Goal: Feedback & Contribution: Submit feedback/report problem

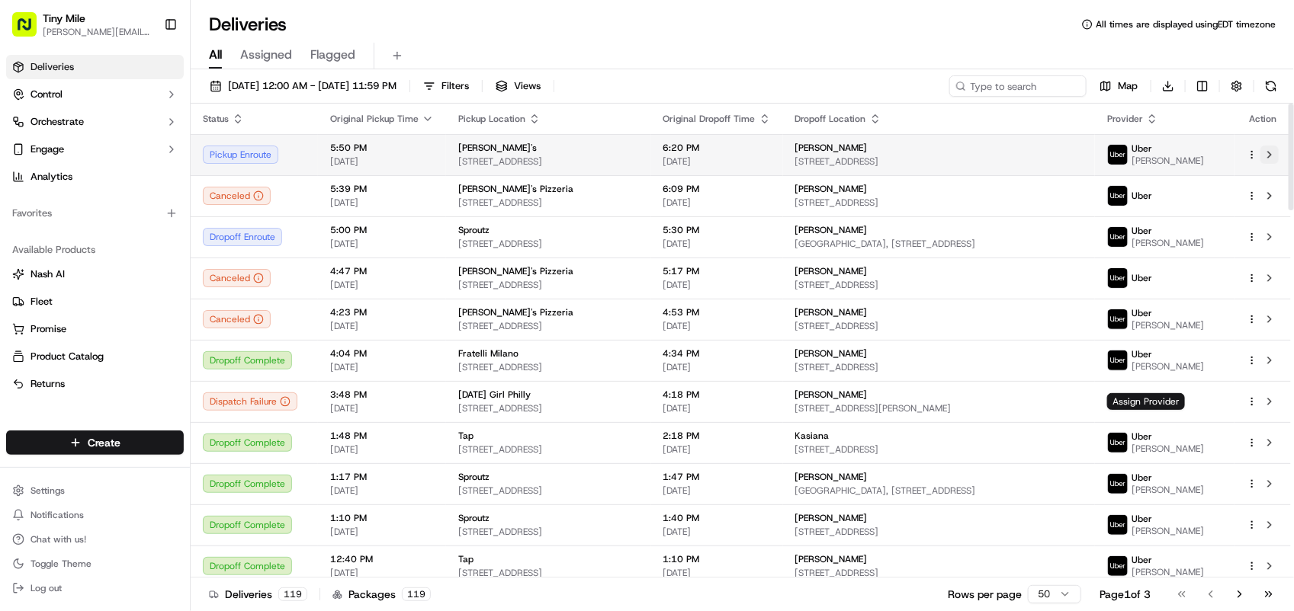
click at [1264, 159] on button at bounding box center [1269, 155] width 18 height 18
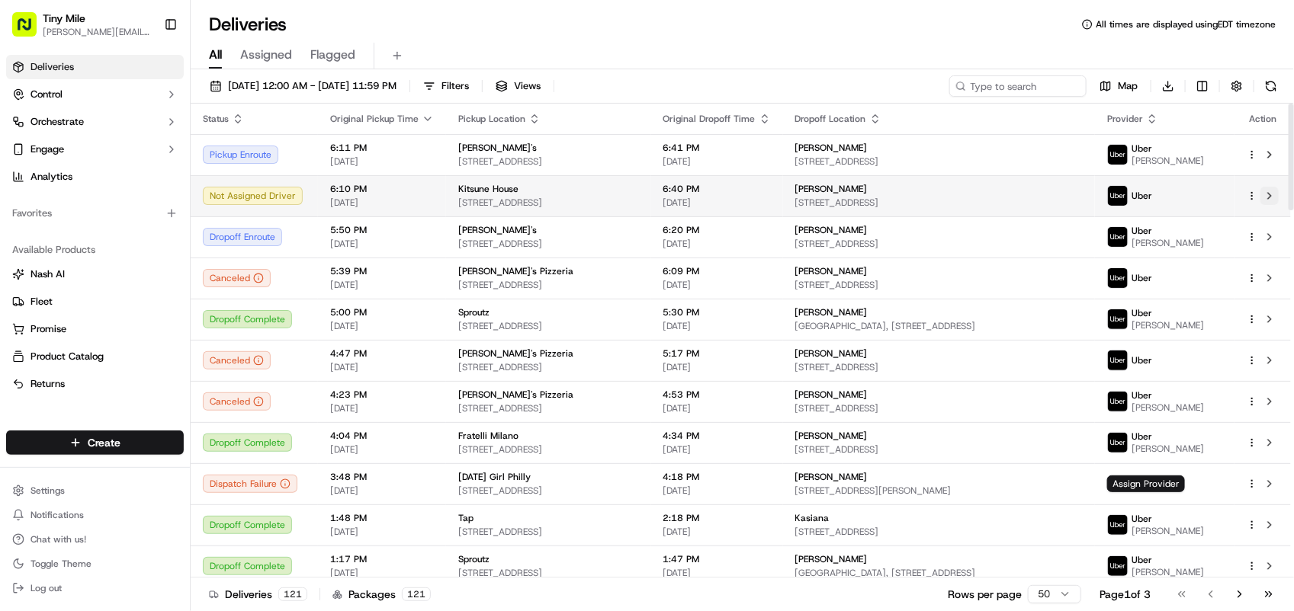
click at [1269, 195] on button at bounding box center [1269, 196] width 18 height 18
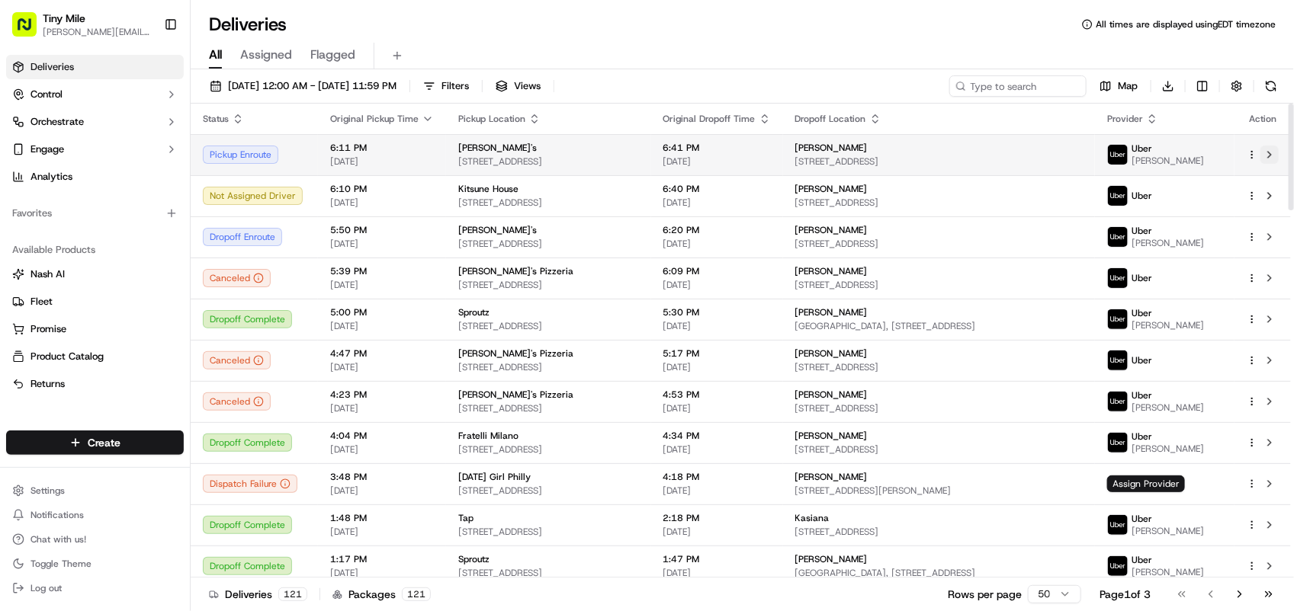
click at [1275, 153] on button at bounding box center [1269, 155] width 18 height 18
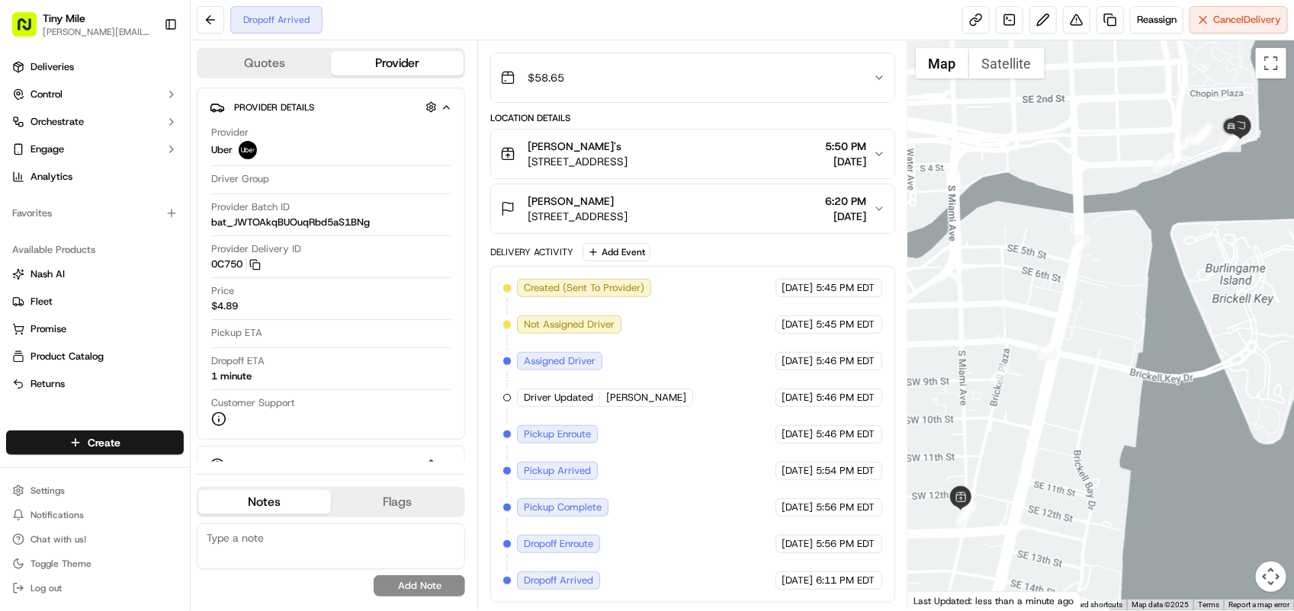
click at [826, 199] on span "6:20 PM" at bounding box center [846, 201] width 41 height 15
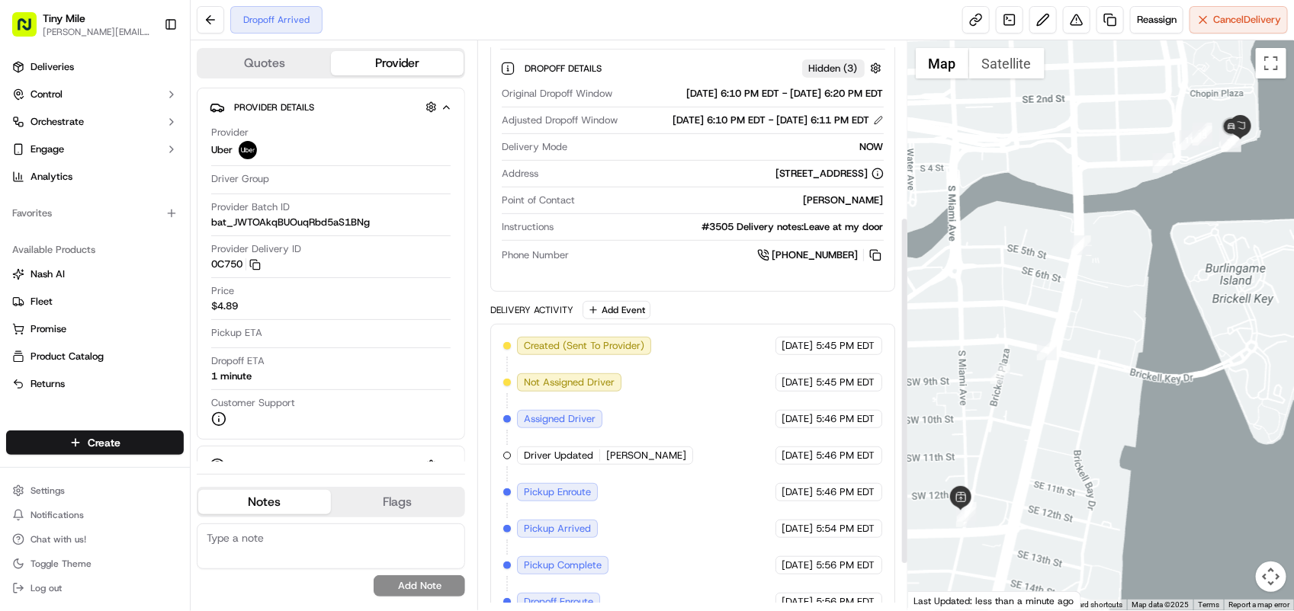
scroll to position [287, 0]
click at [874, 263] on button at bounding box center [875, 254] width 17 height 17
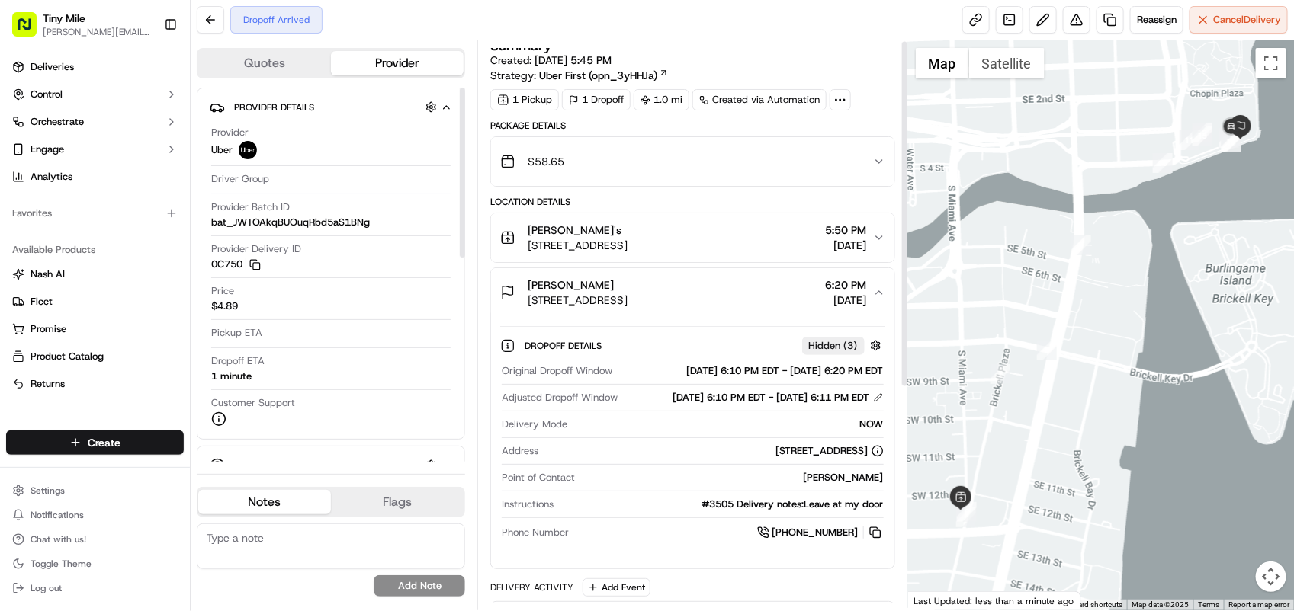
scroll to position [2, 0]
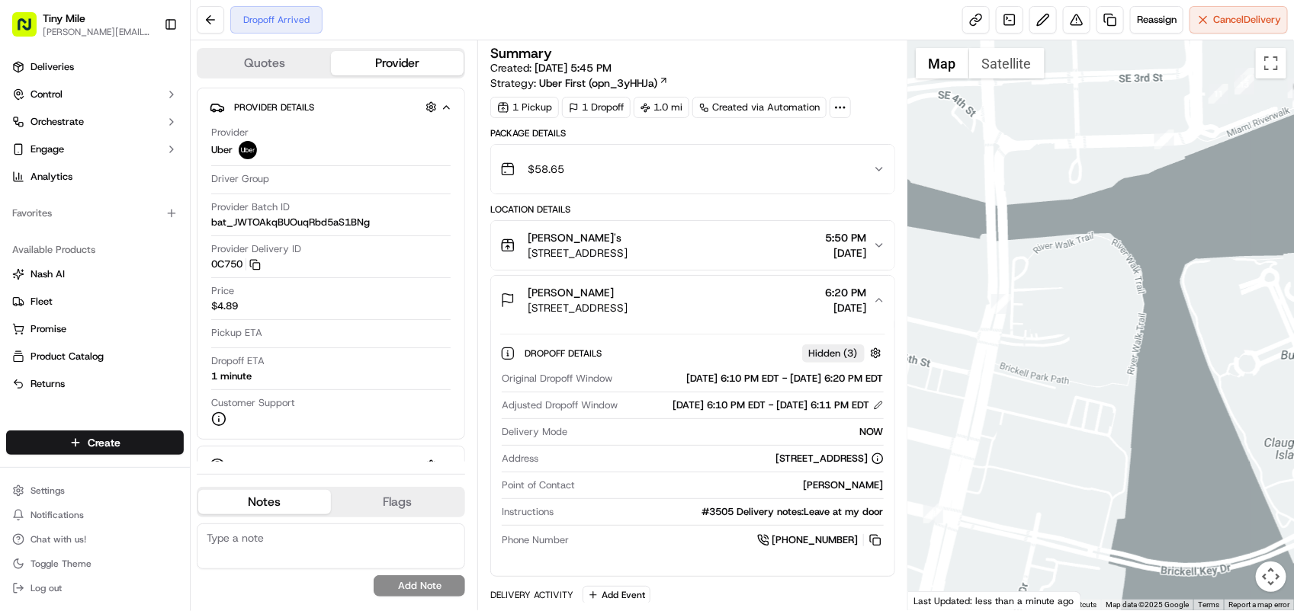
drag, startPoint x: 1164, startPoint y: 185, endPoint x: 1071, endPoint y: 227, distance: 102.0
click at [1071, 227] on div at bounding box center [1101, 325] width 386 height 570
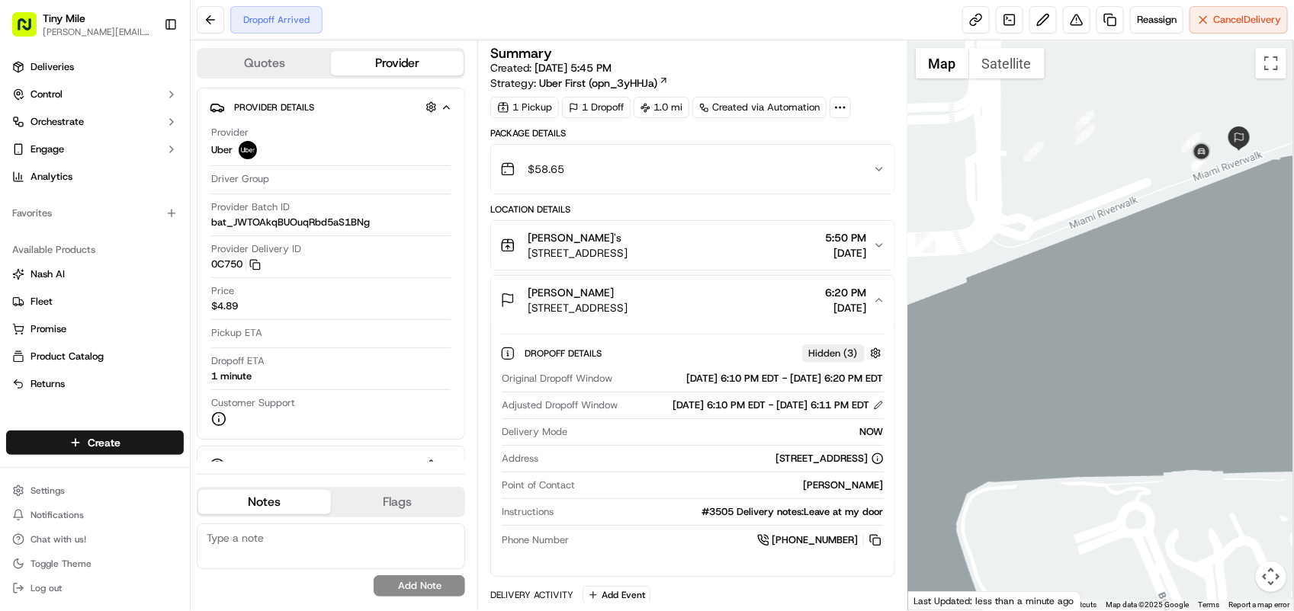
drag, startPoint x: 1186, startPoint y: 166, endPoint x: 1113, endPoint y: 263, distance: 121.4
click at [1113, 256] on div at bounding box center [1101, 325] width 386 height 570
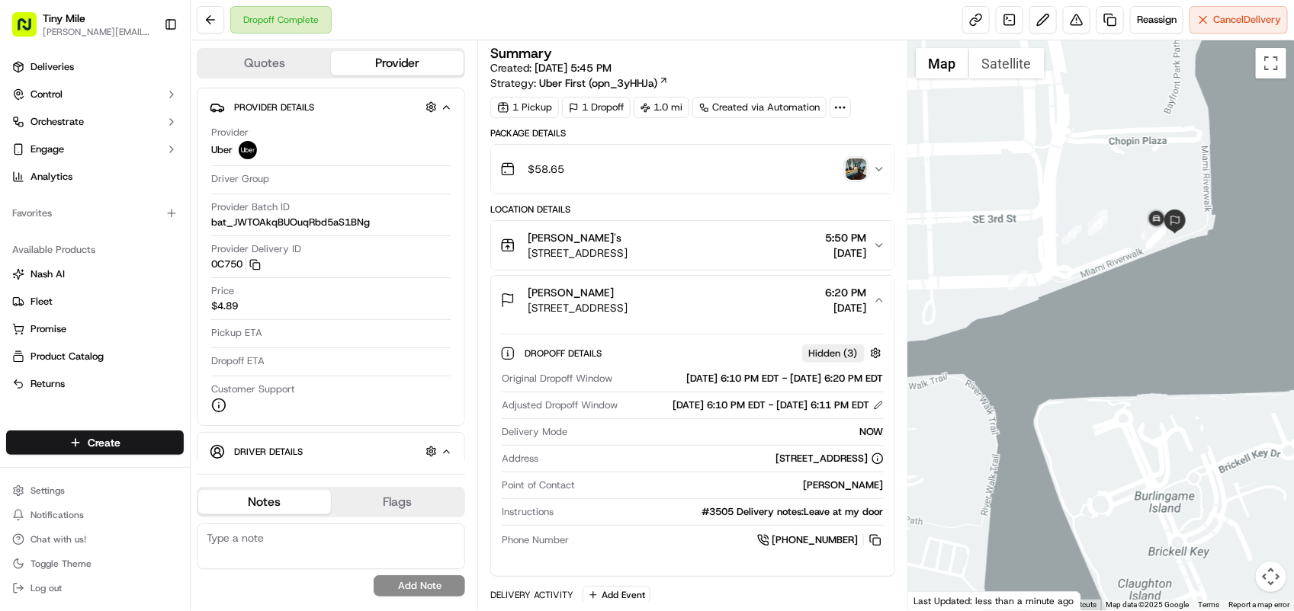
click at [861, 165] on img "button" at bounding box center [855, 169] width 21 height 21
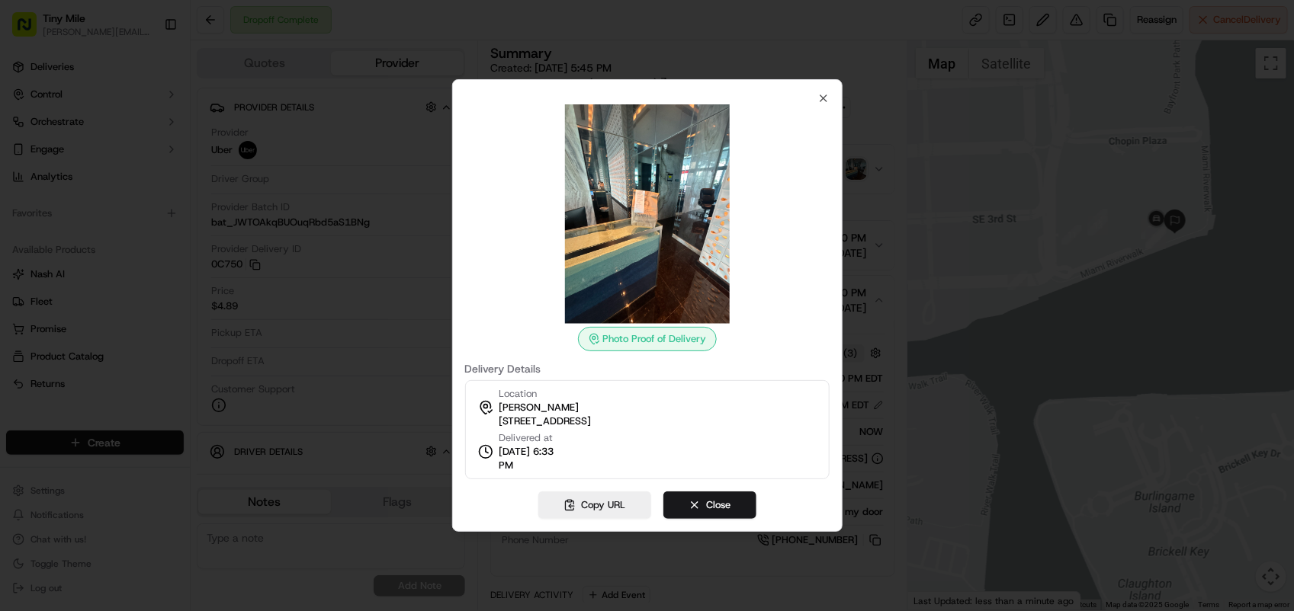
click at [920, 195] on div at bounding box center [647, 305] width 1294 height 611
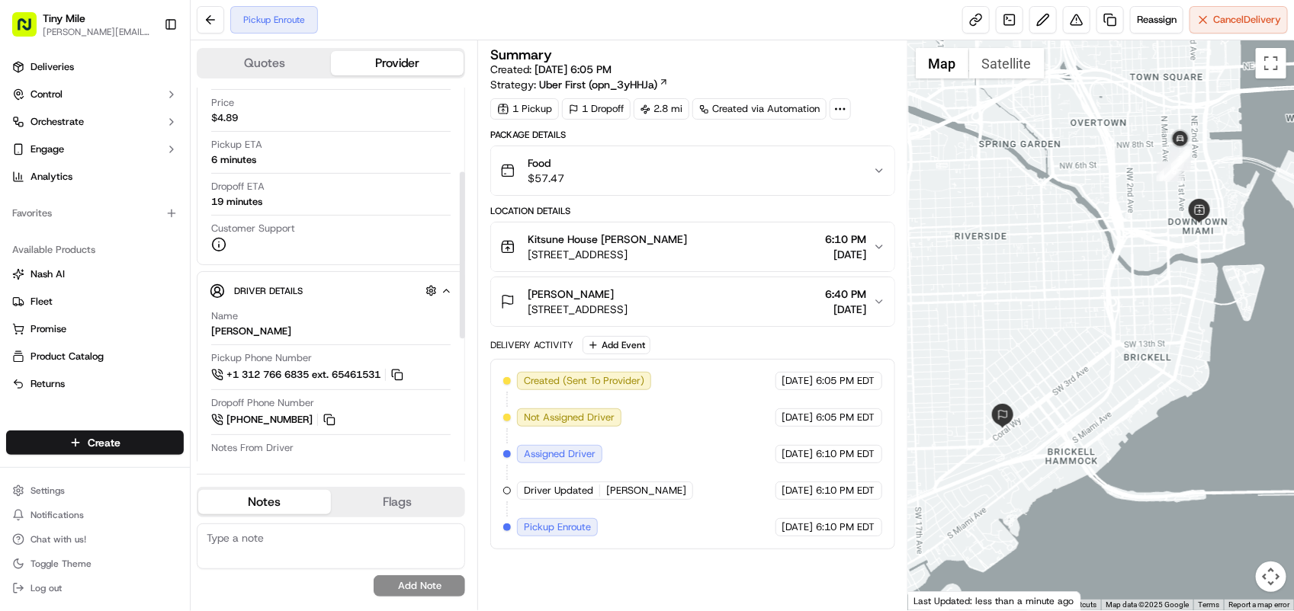
scroll to position [191, 0]
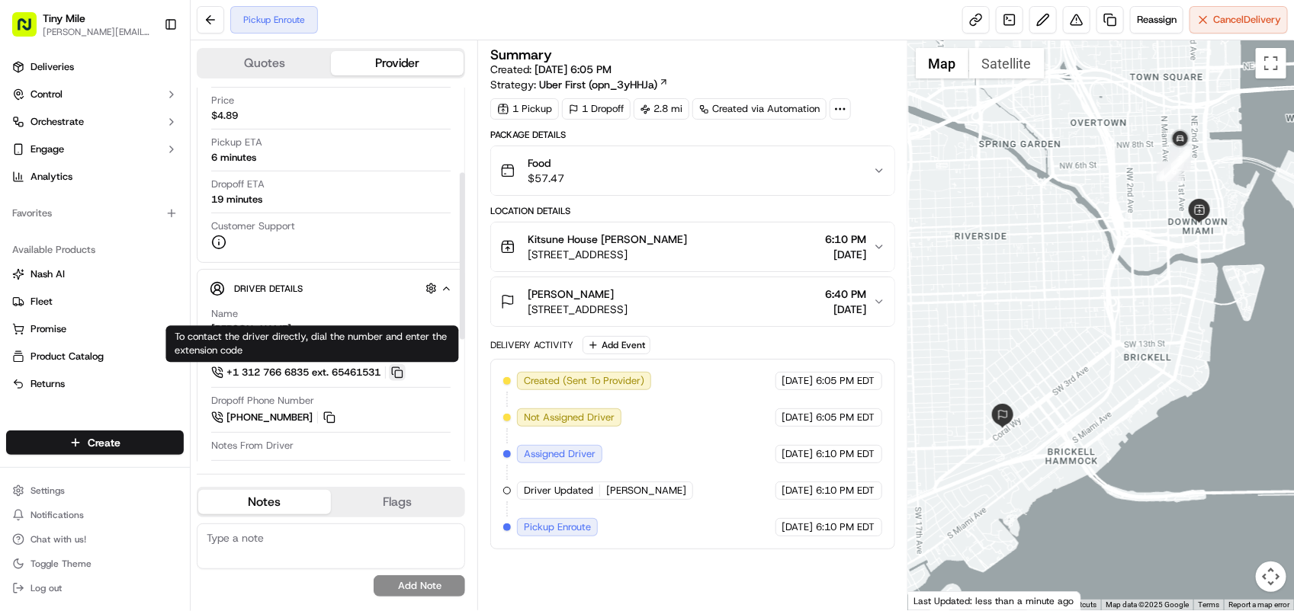
click at [403, 374] on button at bounding box center [397, 372] width 17 height 17
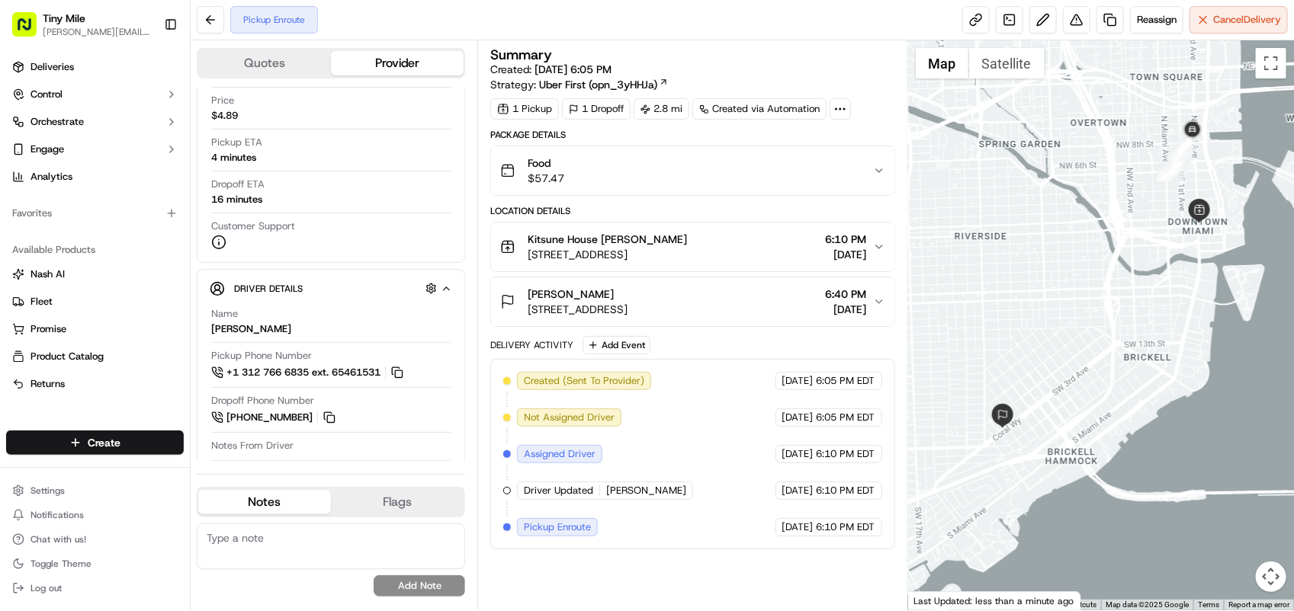
click at [1050, 333] on div at bounding box center [1101, 325] width 386 height 570
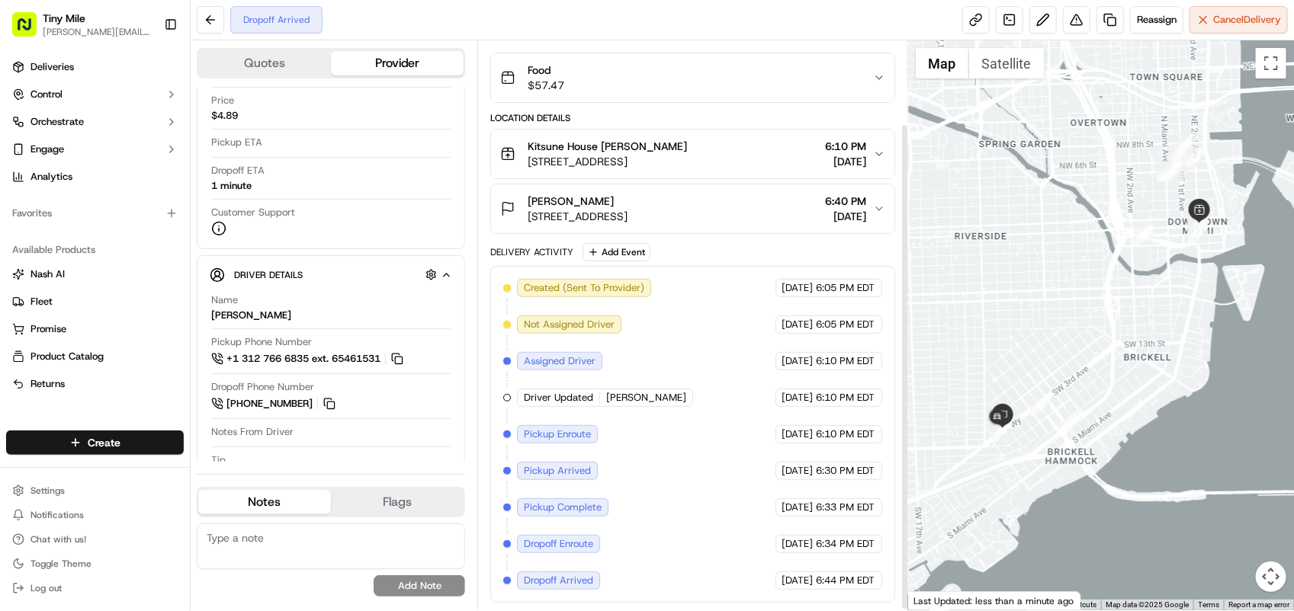
scroll to position [97, 0]
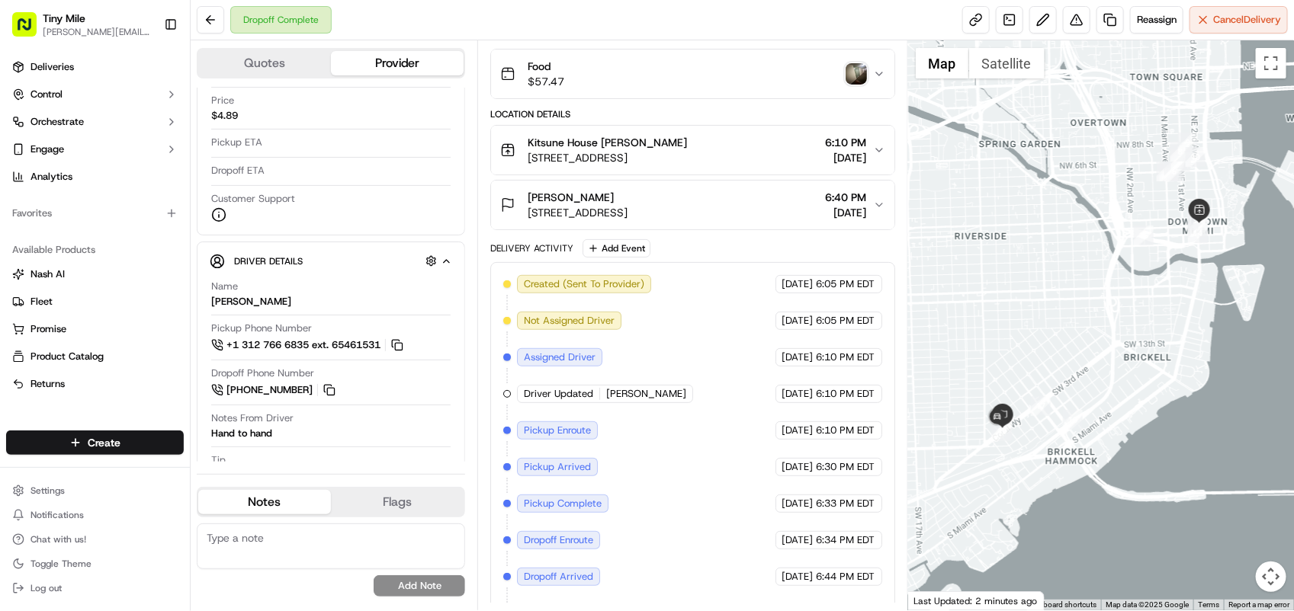
click at [851, 74] on img "button" at bounding box center [855, 73] width 21 height 21
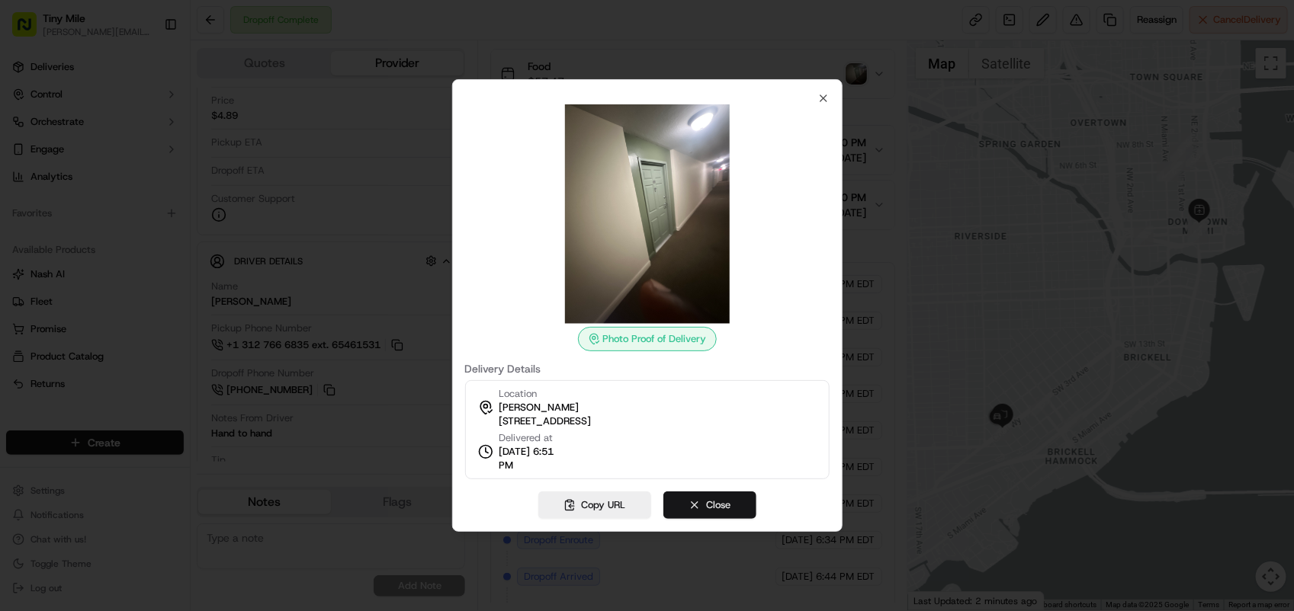
click at [706, 508] on button "Close" at bounding box center [709, 505] width 93 height 27
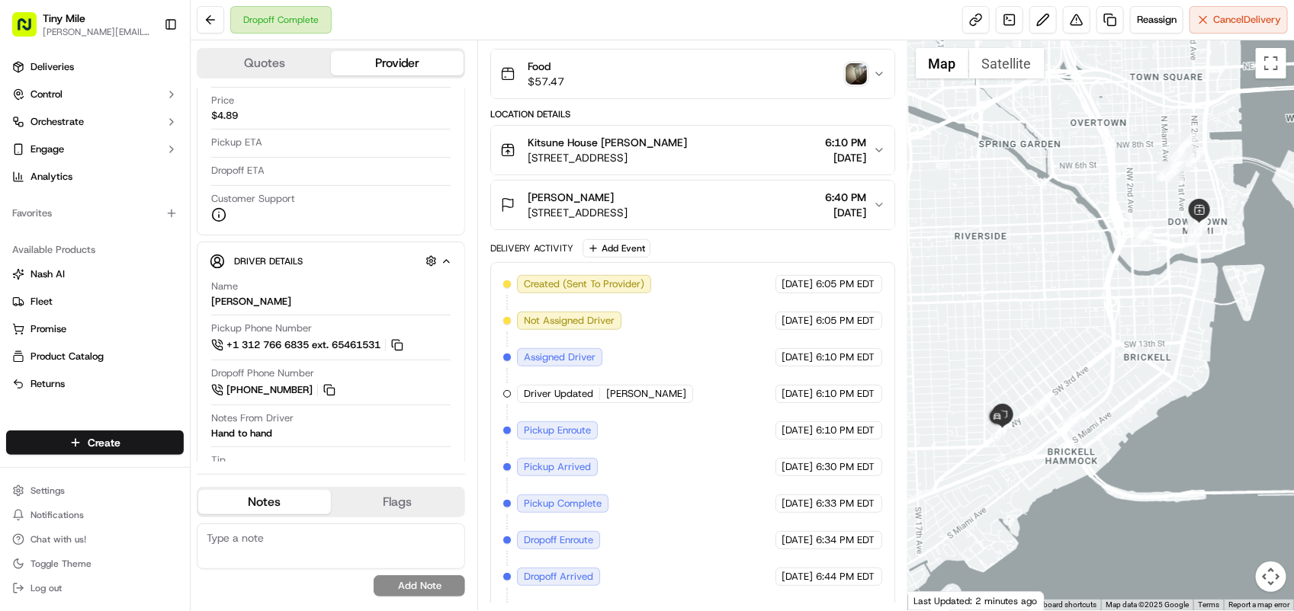
click at [627, 202] on div "Nicole Nicole Ortega" at bounding box center [578, 197] width 100 height 15
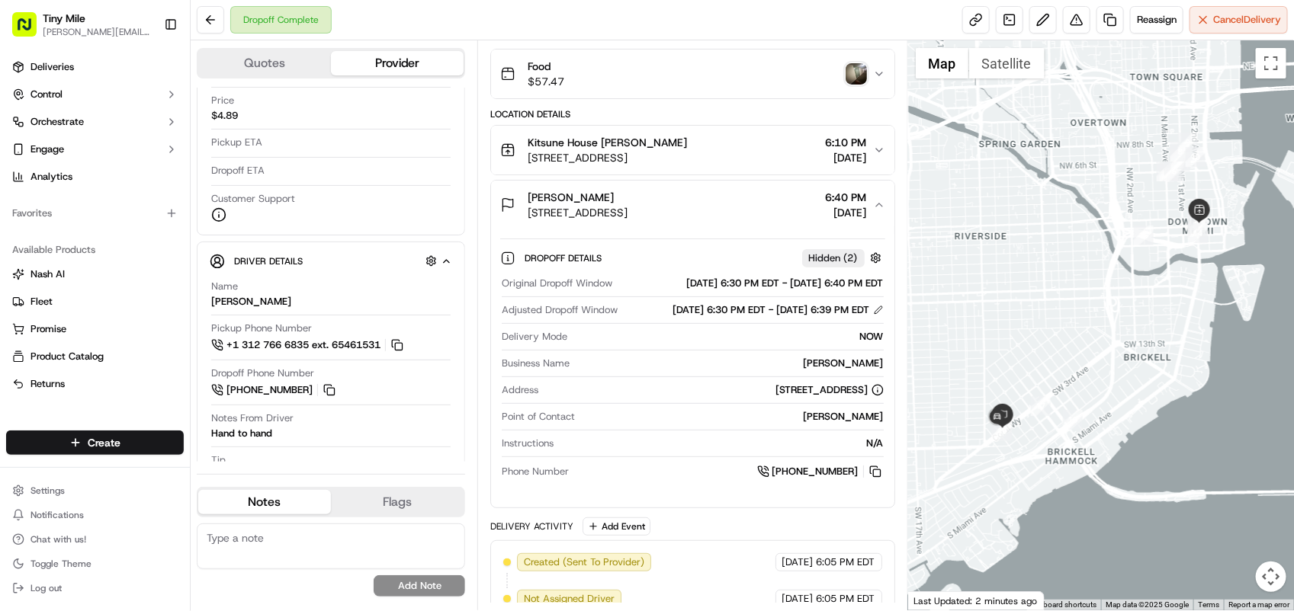
scroll to position [383, 0]
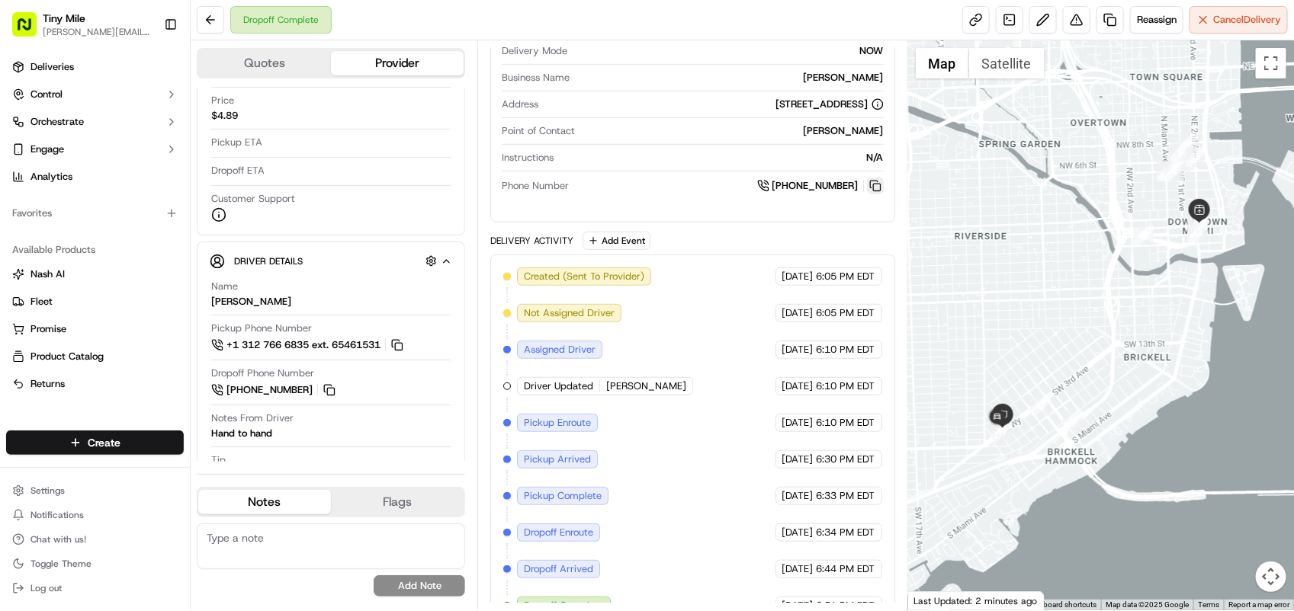
click at [871, 194] on button at bounding box center [875, 186] width 17 height 17
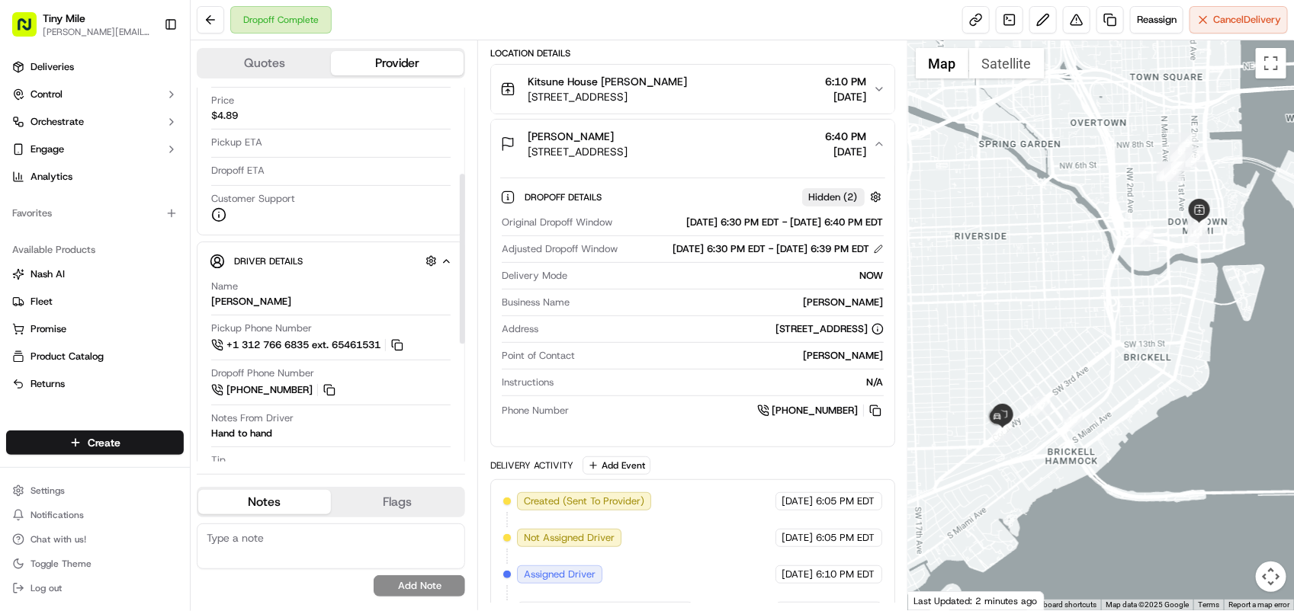
scroll to position [2, 0]
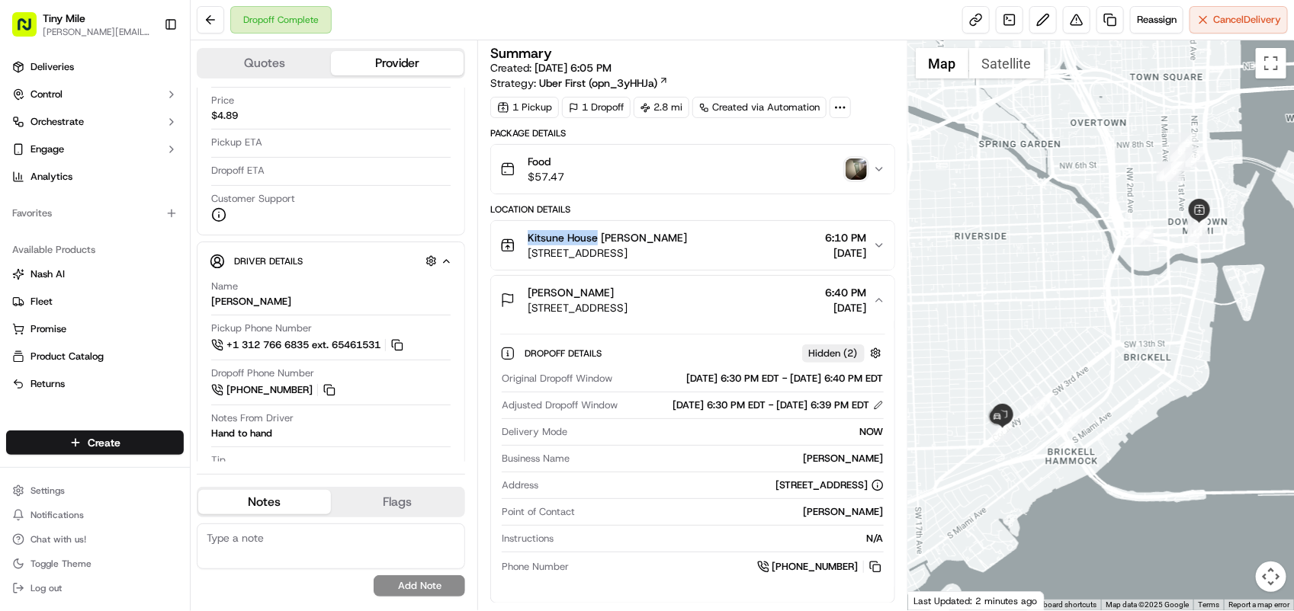
drag, startPoint x: 527, startPoint y: 234, endPoint x: 597, endPoint y: 242, distance: 70.6
click at [597, 242] on div "Kitsune House Nicole Ortega 19 SE 2nd Ave Suite #4, Miami, FL 33131, USA" at bounding box center [593, 245] width 187 height 30
copy span "Kitsune House"
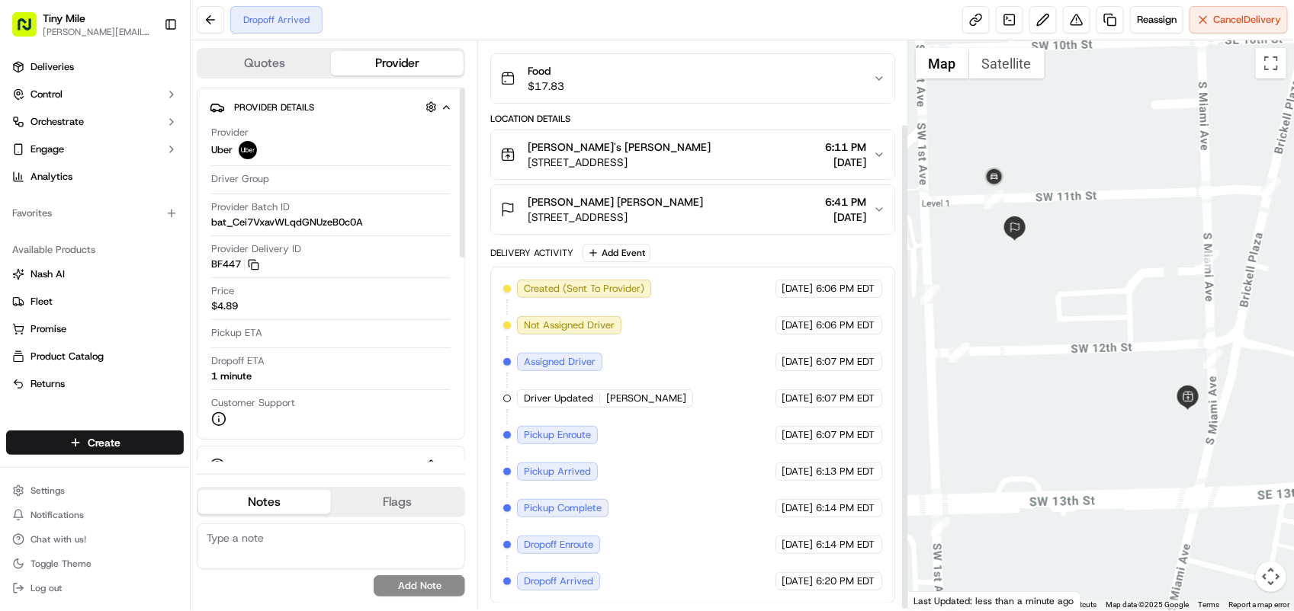
scroll to position [97, 0]
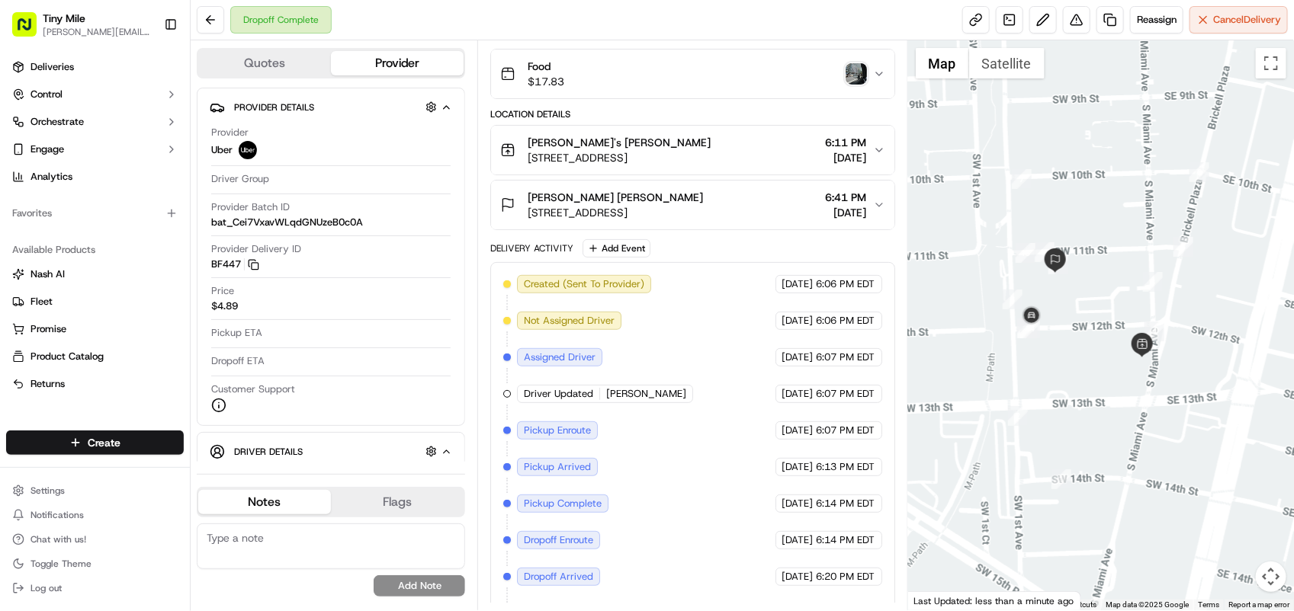
click at [858, 75] on img "button" at bounding box center [855, 73] width 21 height 21
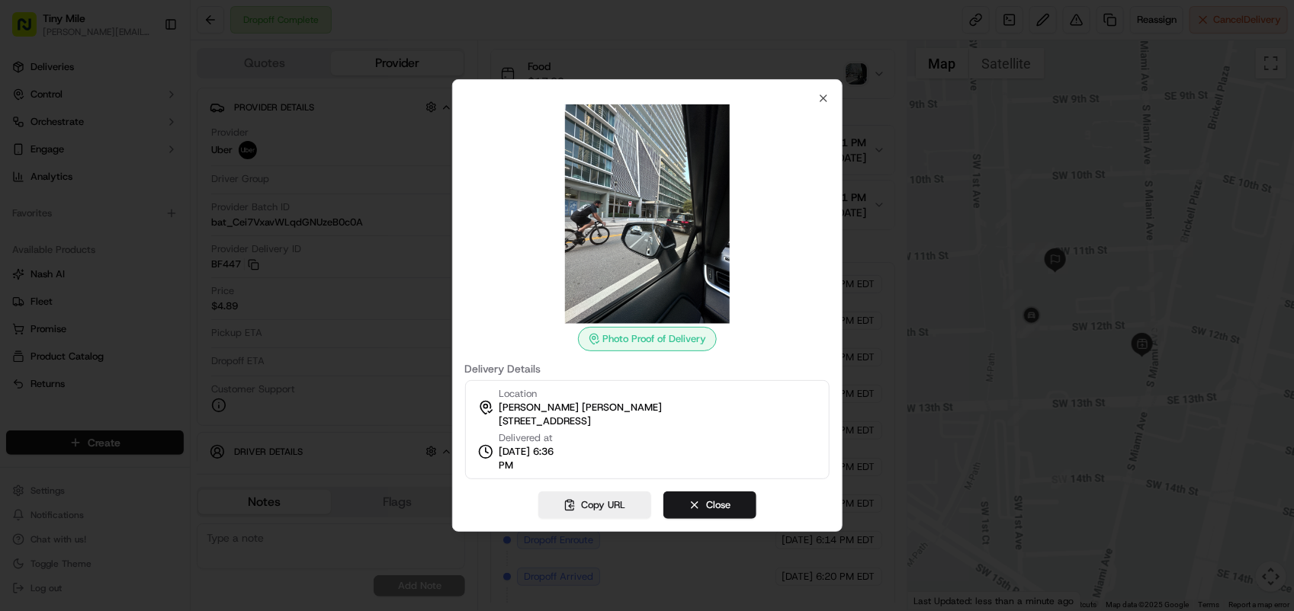
click at [865, 207] on div at bounding box center [647, 305] width 1294 height 611
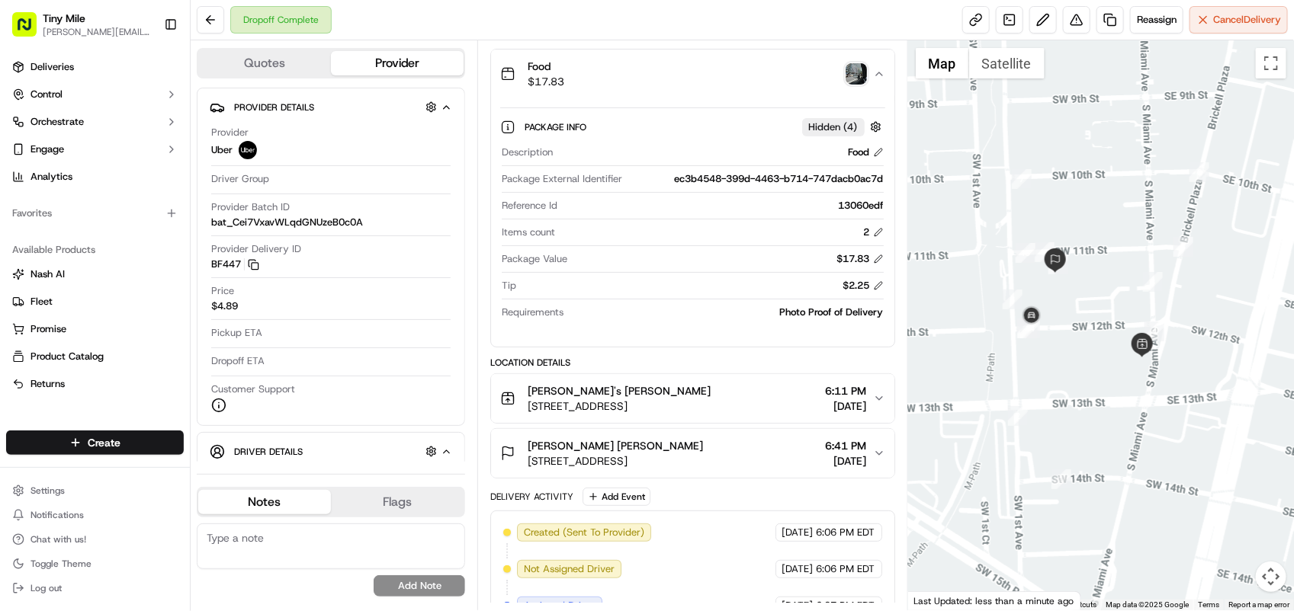
click at [672, 451] on span "Christopher Christopher Martinez" at bounding box center [615, 445] width 175 height 15
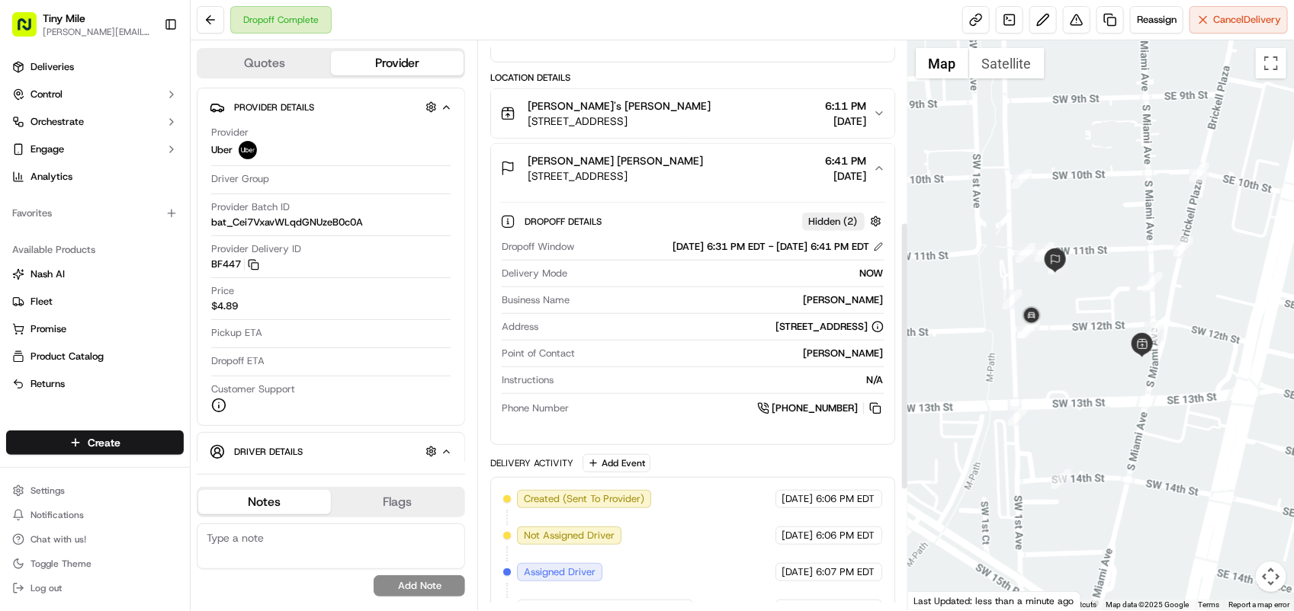
scroll to position [383, 0]
click at [877, 408] on button at bounding box center [875, 407] width 17 height 17
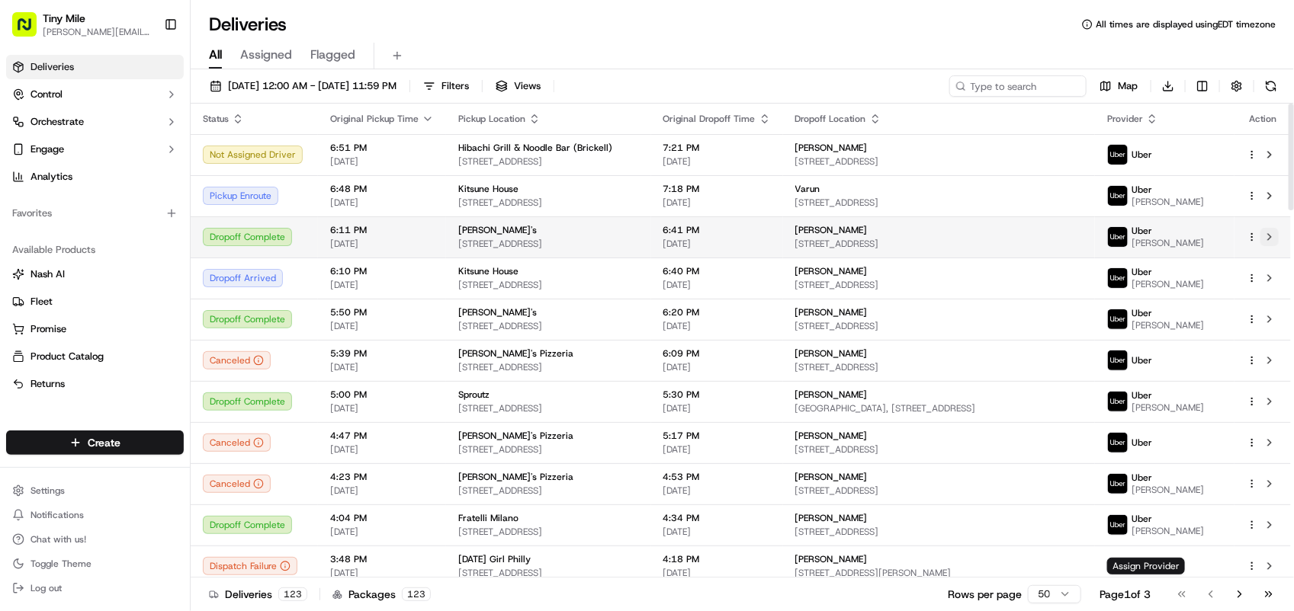
click at [1275, 237] on button at bounding box center [1269, 237] width 18 height 18
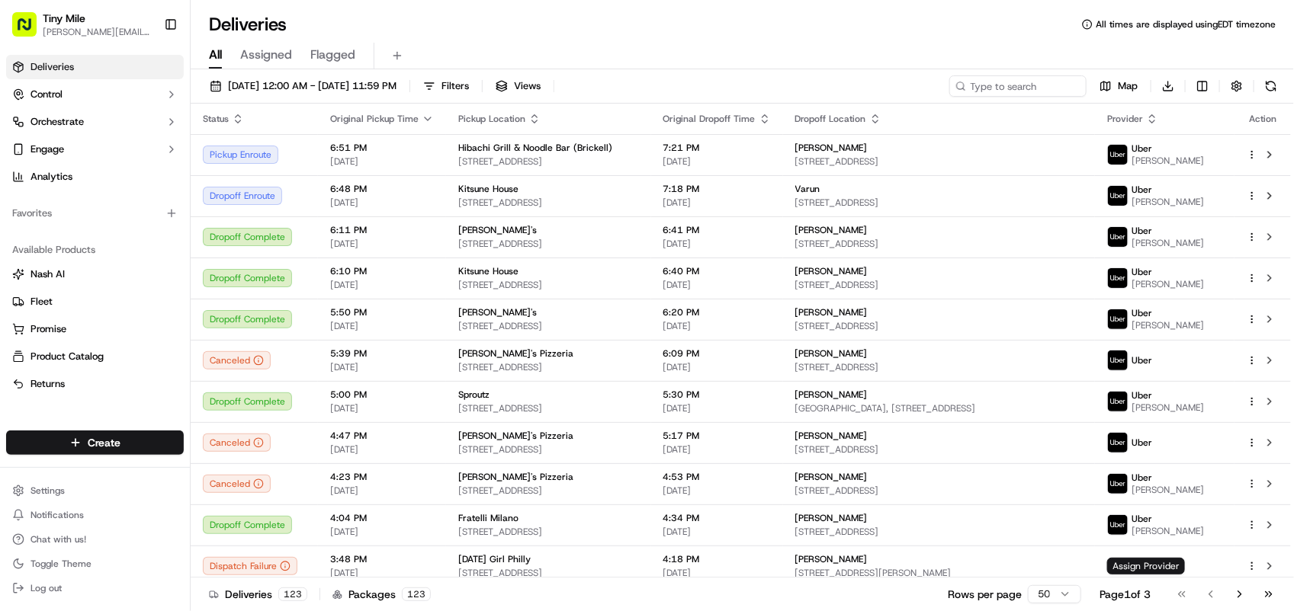
drag, startPoint x: 553, startPoint y: 2, endPoint x: 742, endPoint y: 39, distance: 192.7
click at [765, 34] on div "Deliveries All times are displayed using EDT timezone" at bounding box center [742, 24] width 1103 height 24
click at [1275, 197] on button at bounding box center [1269, 196] width 18 height 18
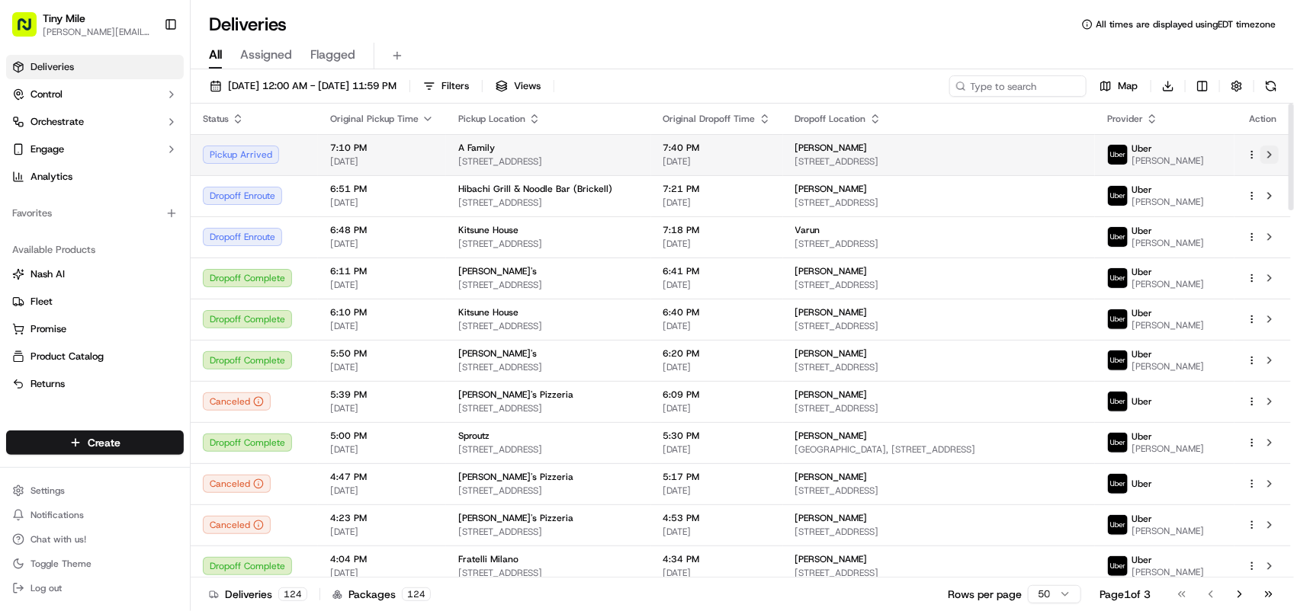
click at [1273, 158] on button at bounding box center [1269, 155] width 18 height 18
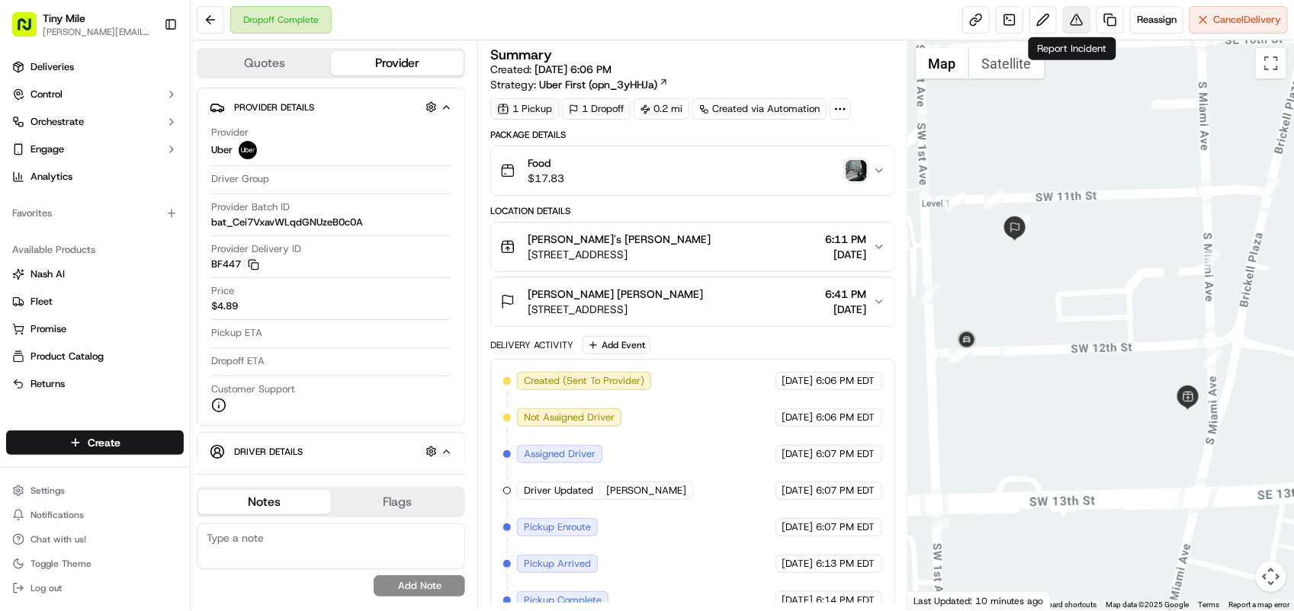
click at [1066, 27] on button at bounding box center [1076, 19] width 27 height 27
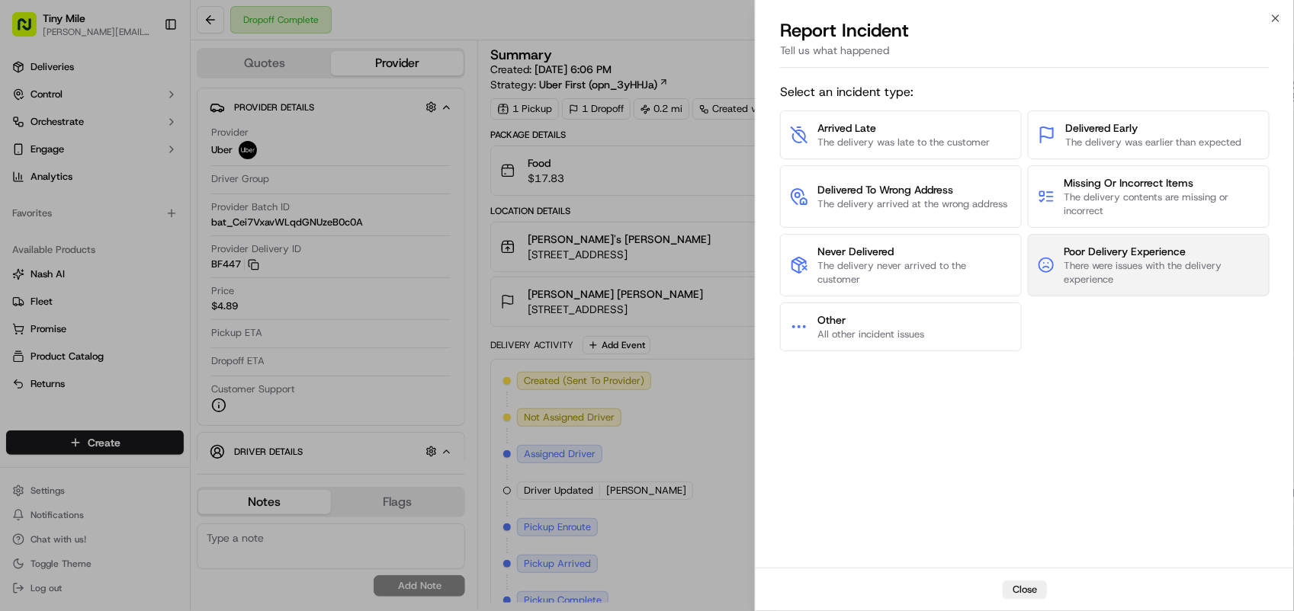
click at [1095, 273] on span "There were issues with the delivery experience" at bounding box center [1162, 272] width 196 height 27
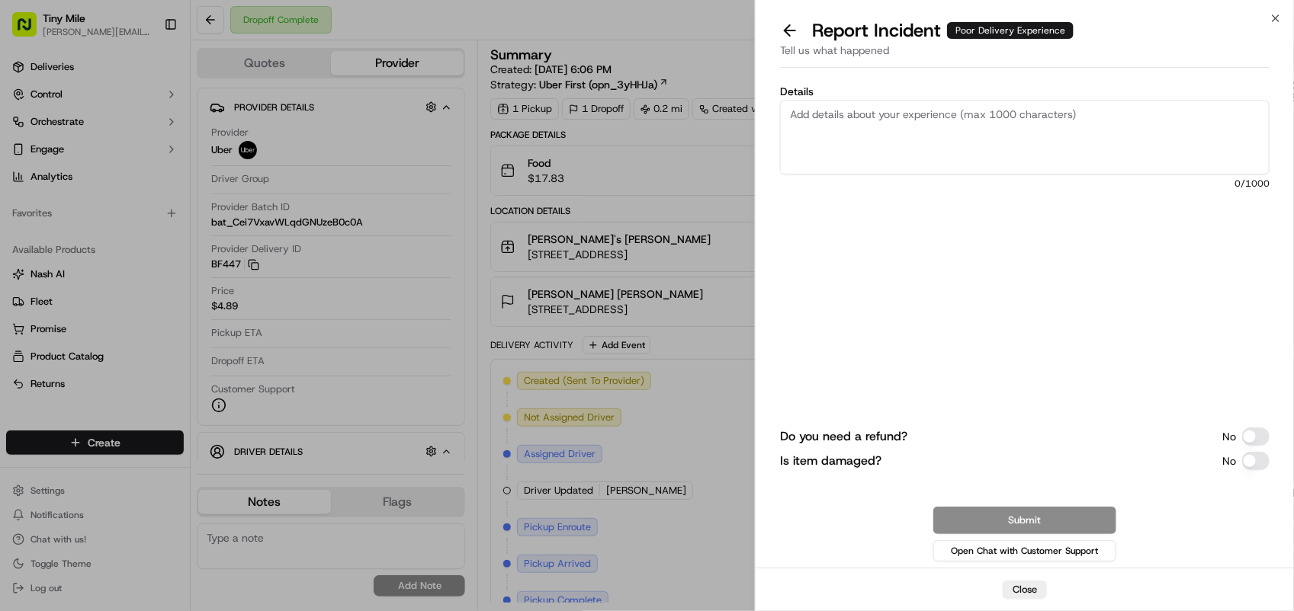
click at [873, 138] on textarea "Details" at bounding box center [1024, 137] width 489 height 75
click at [817, 155] on textarea "Customer called to complaint about the driver: I quote "" at bounding box center [1024, 137] width 489 height 75
paste textarea "I found it, it was unfortunately thrown at my doorman [PERSON_NAME]'m told, and…"
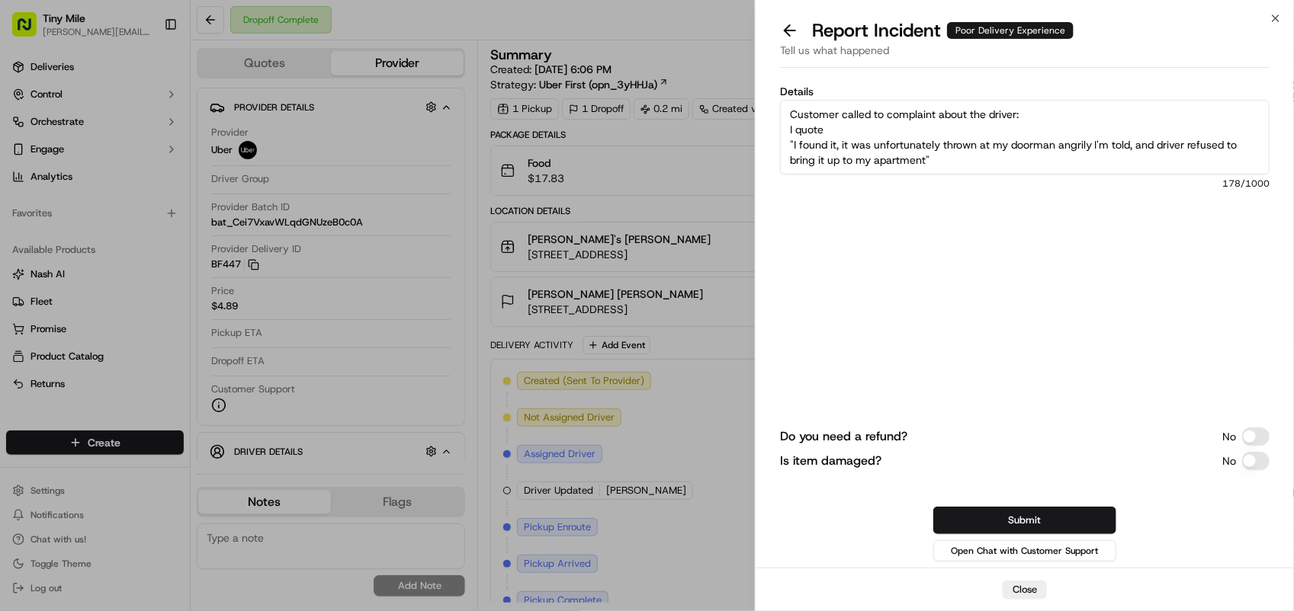
type textarea "Customer called to complaint about the driver: I quote "I found it, it was unfo…"
click at [1260, 446] on div "Do you need a refund? No Is item damaged? No" at bounding box center [1024, 449] width 489 height 43
click at [1259, 438] on button "Do you need a refund?" at bounding box center [1255, 437] width 27 height 18
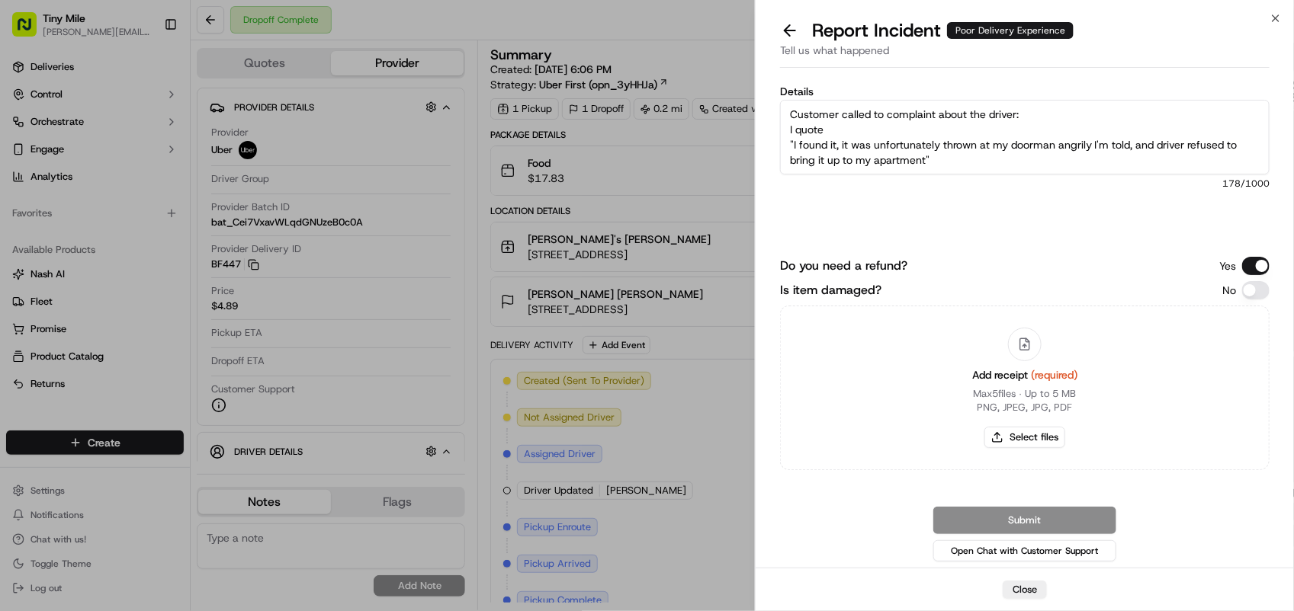
click at [1245, 265] on button "Do you need a refund?" at bounding box center [1255, 266] width 27 height 18
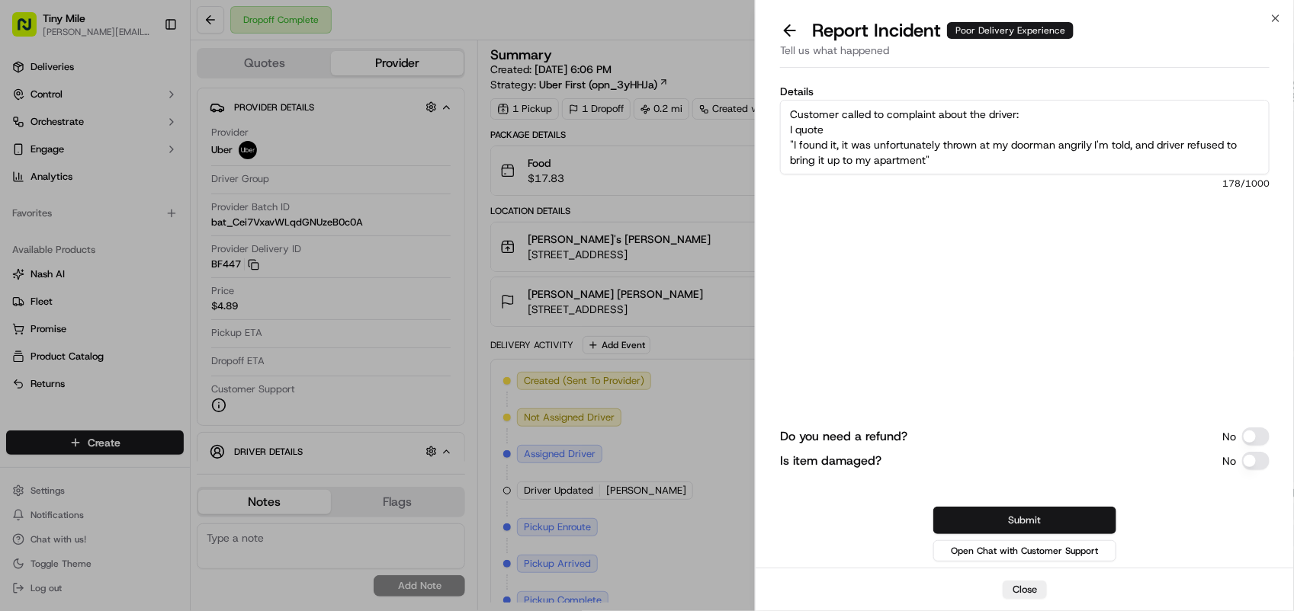
click at [1033, 528] on button "Submit" at bounding box center [1024, 520] width 183 height 27
